Goal: Task Accomplishment & Management: Use online tool/utility

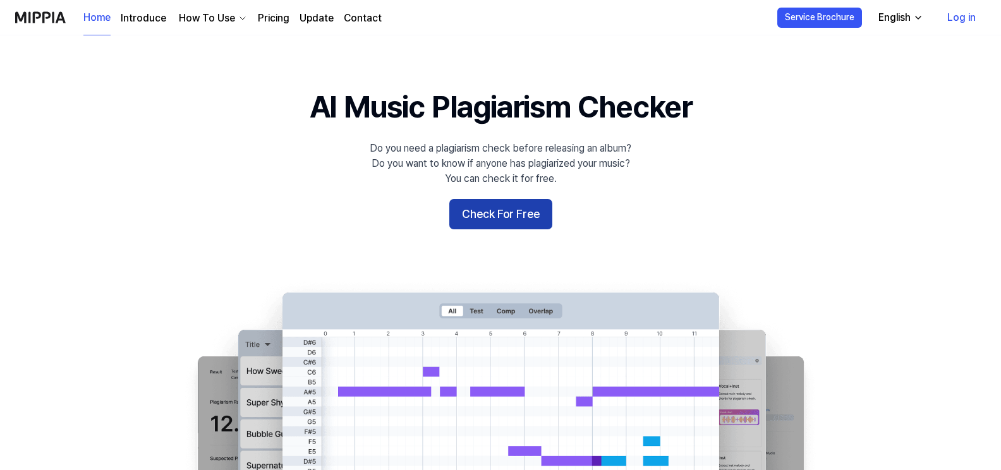
click at [477, 218] on button "Check For Free" at bounding box center [500, 214] width 103 height 30
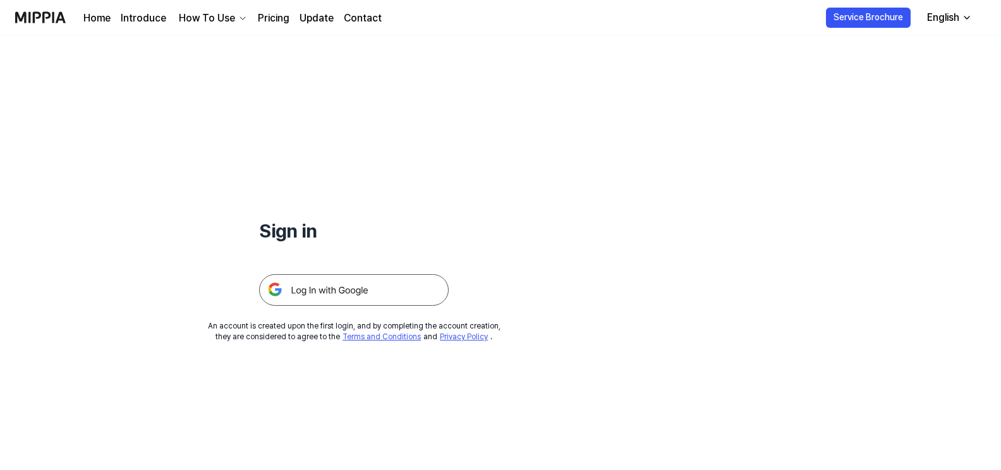
drag, startPoint x: 368, startPoint y: 284, endPoint x: 327, endPoint y: 298, distance: 44.0
click at [327, 298] on img at bounding box center [354, 290] width 190 height 32
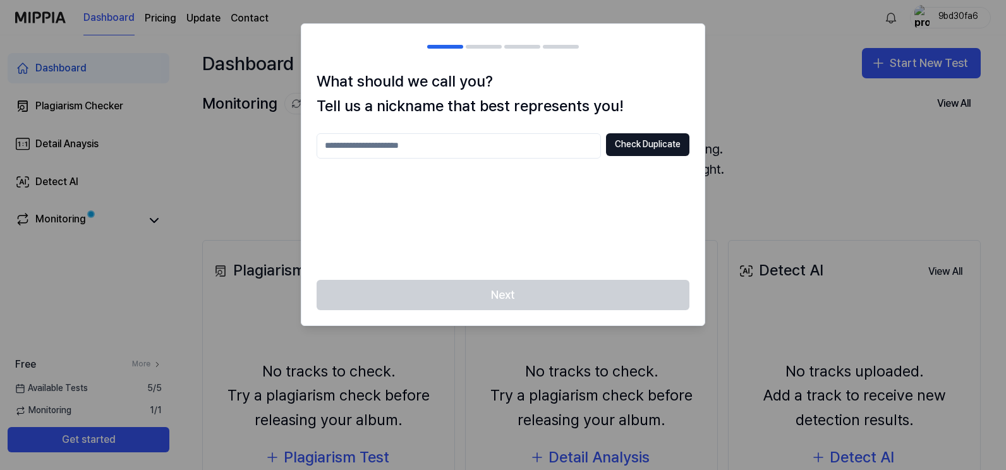
click at [538, 150] on input "text" at bounding box center [459, 145] width 284 height 25
click at [538, 150] on input "*" at bounding box center [459, 145] width 284 height 25
type input "**"
click at [656, 145] on button "Check Duplicate" at bounding box center [647, 144] width 83 height 23
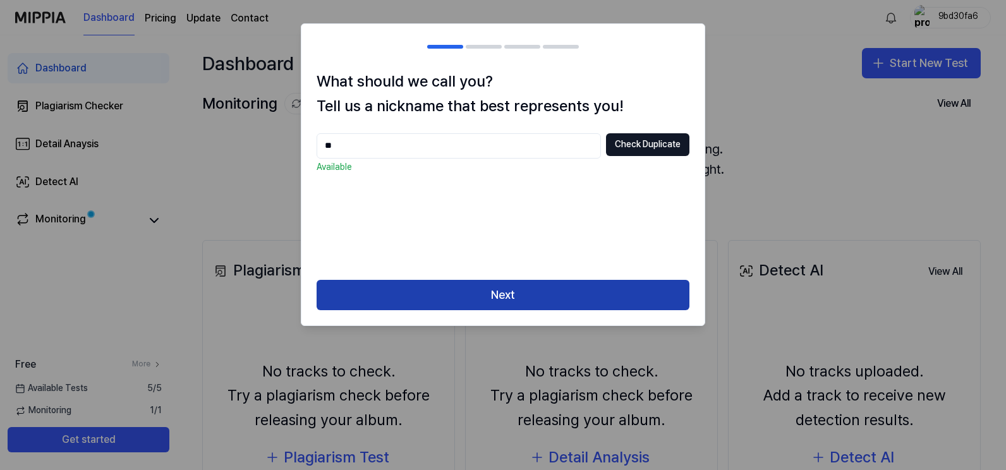
click at [540, 295] on button "Next" at bounding box center [503, 295] width 373 height 30
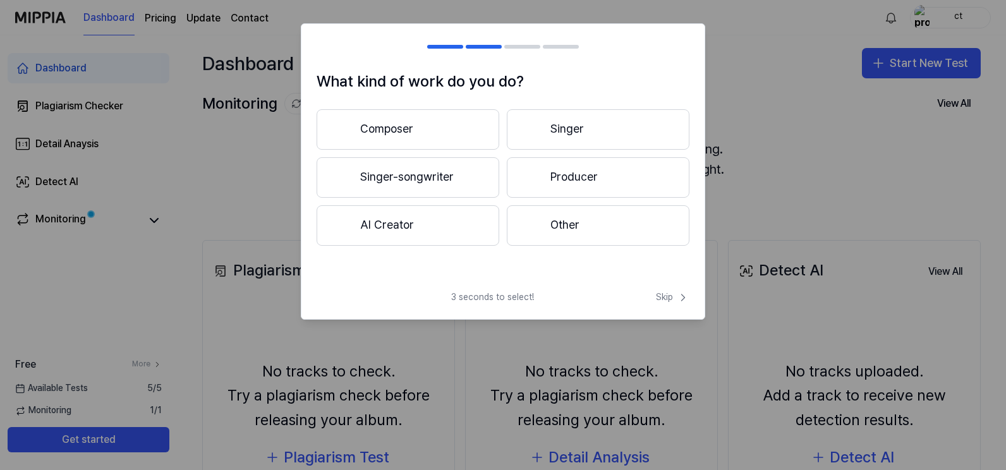
click at [554, 225] on button "Other" at bounding box center [598, 225] width 183 height 40
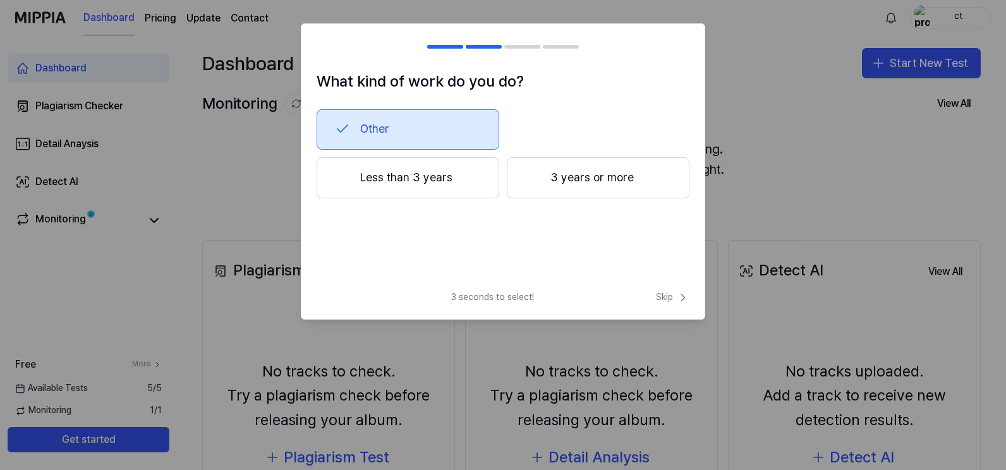
click at [456, 199] on div "Other Less than 3 years 3 years or more" at bounding box center [503, 174] width 373 height 131
click at [435, 183] on button "Less than 3 years" at bounding box center [408, 178] width 183 height 42
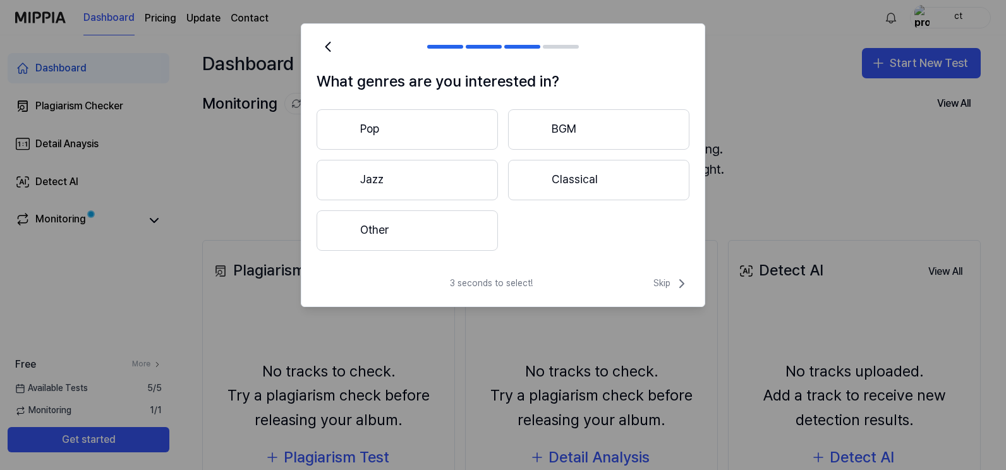
click at [432, 142] on button "Pop" at bounding box center [407, 129] width 181 height 40
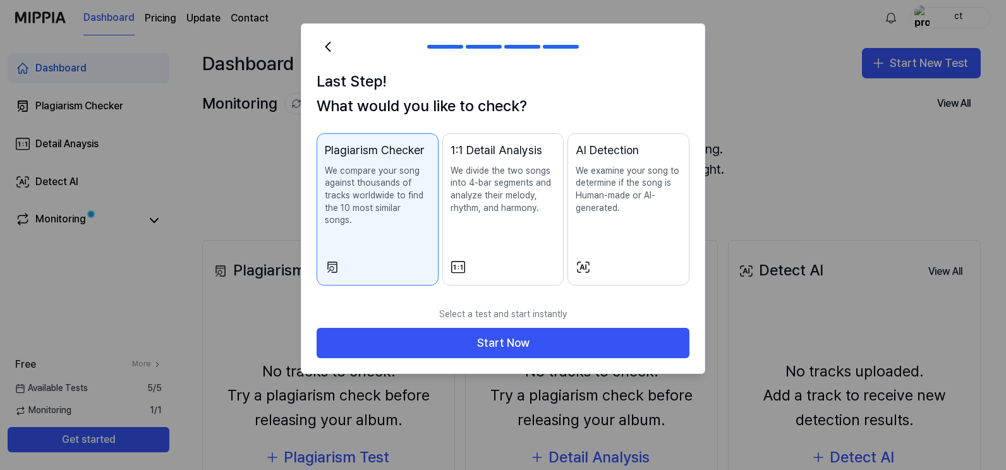
click at [471, 191] on p "We divide the two songs into 4-bar segments and analyze their melody, rhythm, a…" at bounding box center [503, 189] width 106 height 49
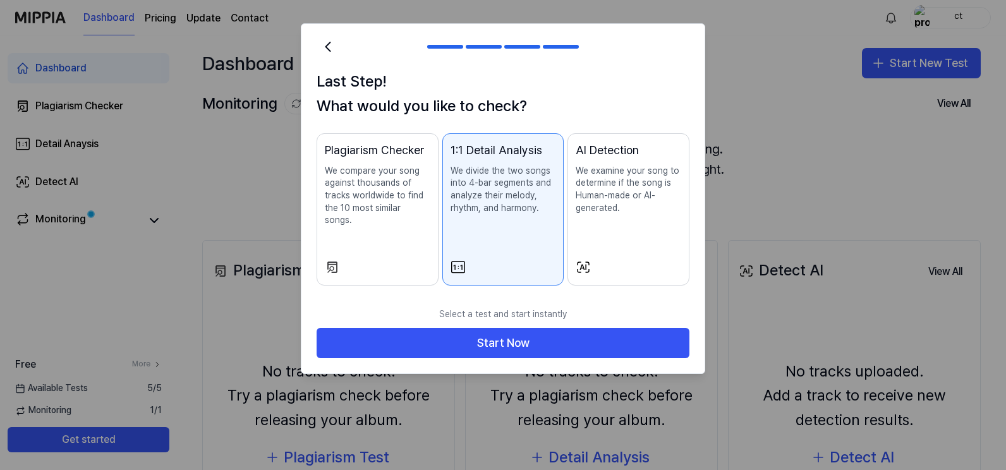
click at [395, 193] on p "We compare your song against thousands of tracks worldwide to find the 10 most …" at bounding box center [378, 196] width 106 height 62
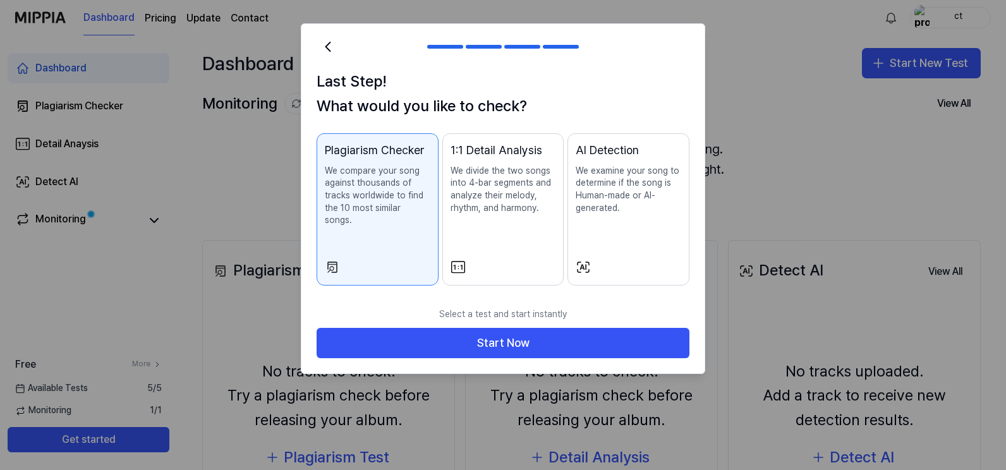
click at [499, 236] on div "1:1 Detail Analysis We divide the two songs into 4-bar segments and analyze the…" at bounding box center [503, 191] width 106 height 98
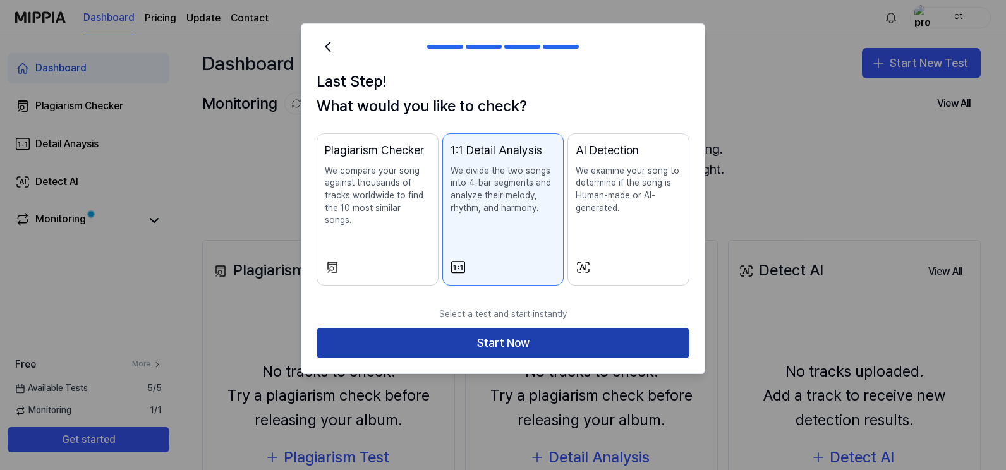
click at [486, 329] on button "Start Now" at bounding box center [503, 343] width 373 height 30
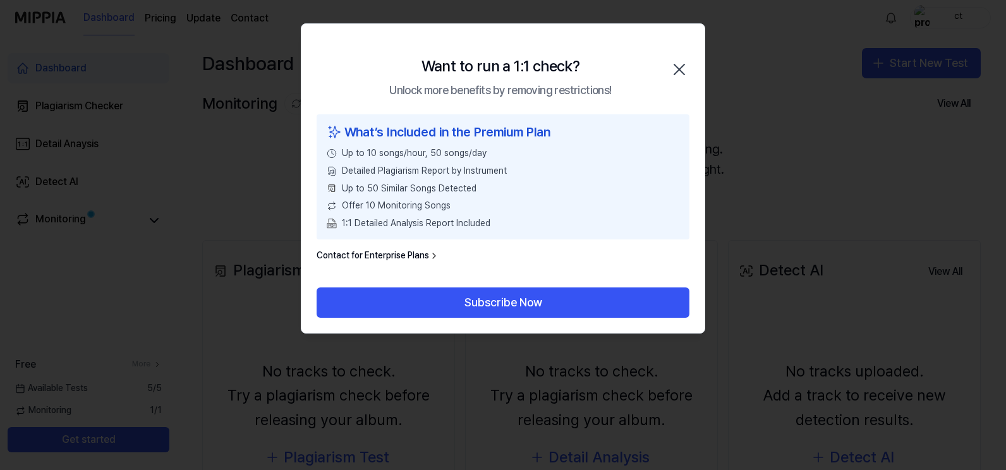
click at [680, 69] on icon "button" at bounding box center [679, 69] width 10 height 10
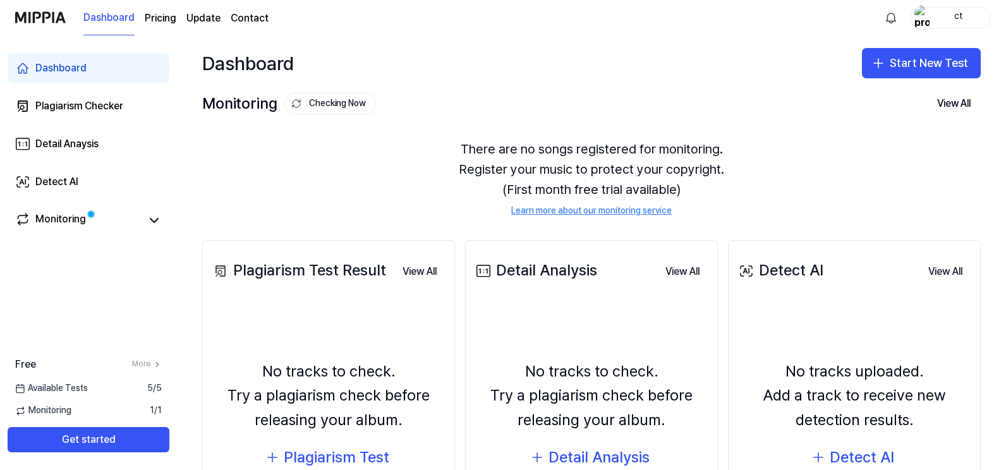
click at [810, 332] on div "No tracks uploaded. Add a track to receive new detection results. Detect AI" at bounding box center [854, 416] width 236 height 215
click at [901, 68] on button "Start New Test" at bounding box center [921, 63] width 119 height 30
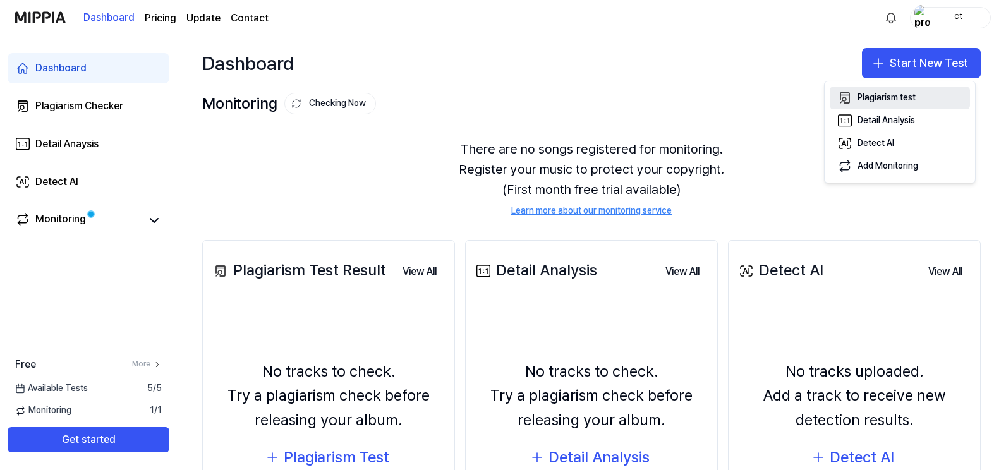
click at [881, 104] on button "Plagiarism test" at bounding box center [900, 98] width 140 height 23
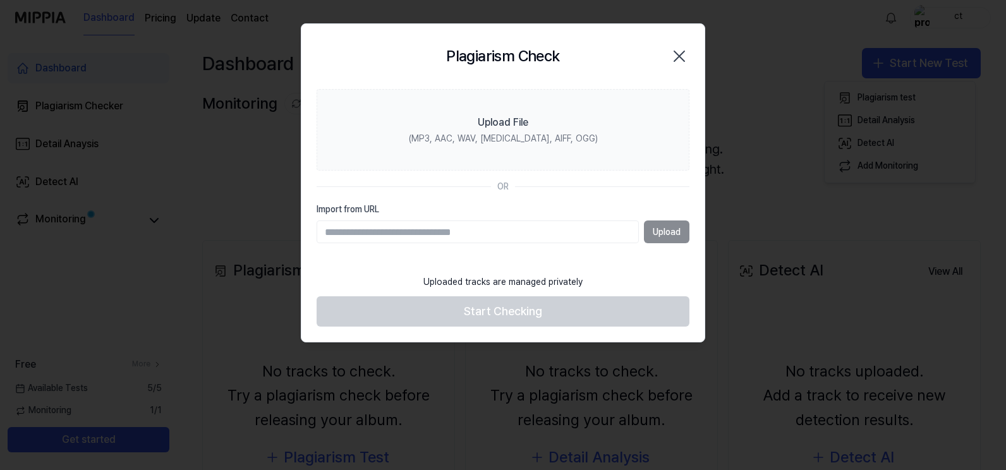
click at [687, 53] on icon "button" at bounding box center [679, 56] width 20 height 20
